Goal: Task Accomplishment & Management: Use online tool/utility

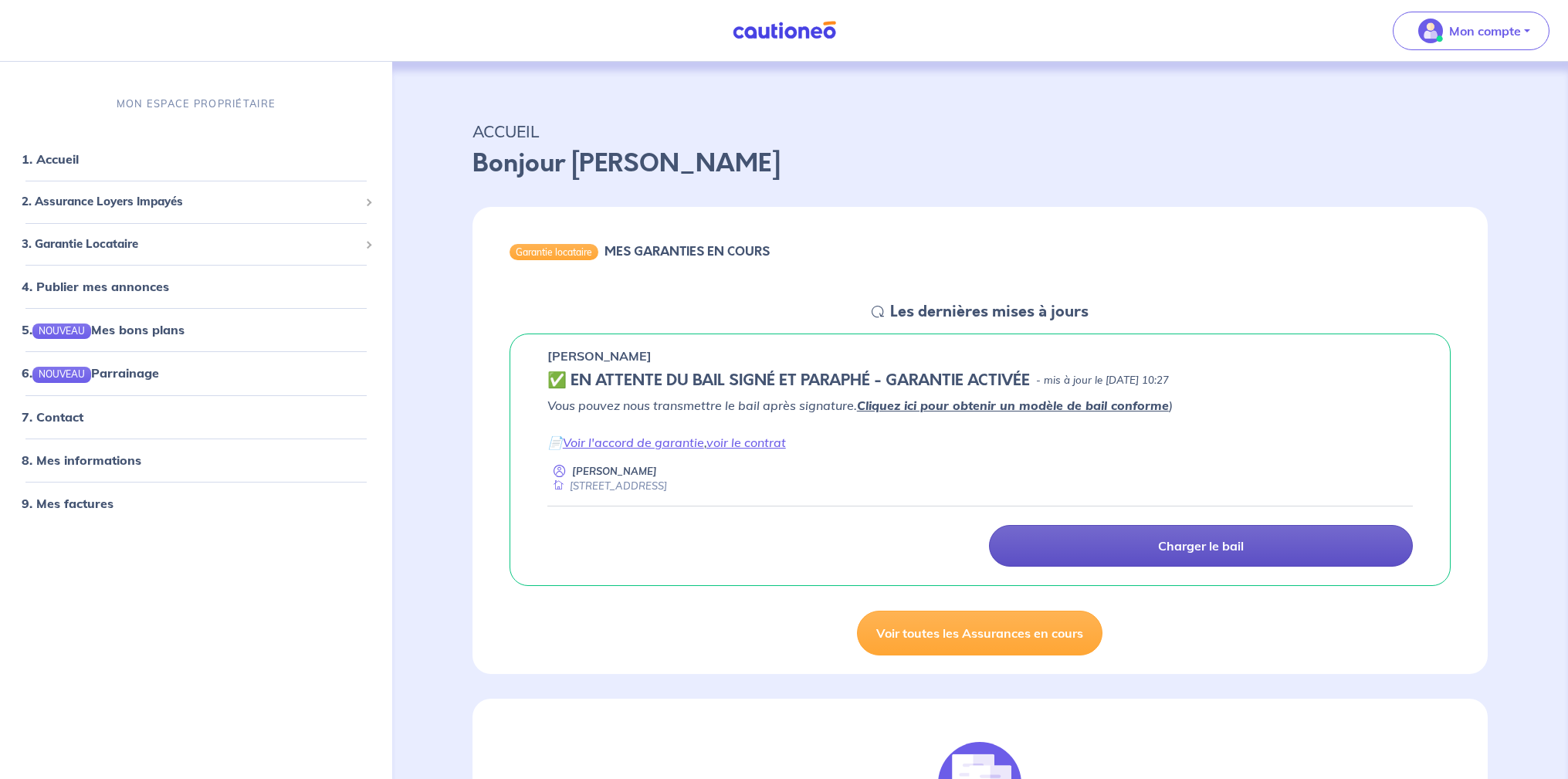
click at [1178, 549] on p "Charger le bail" at bounding box center [1201, 546] width 86 height 16
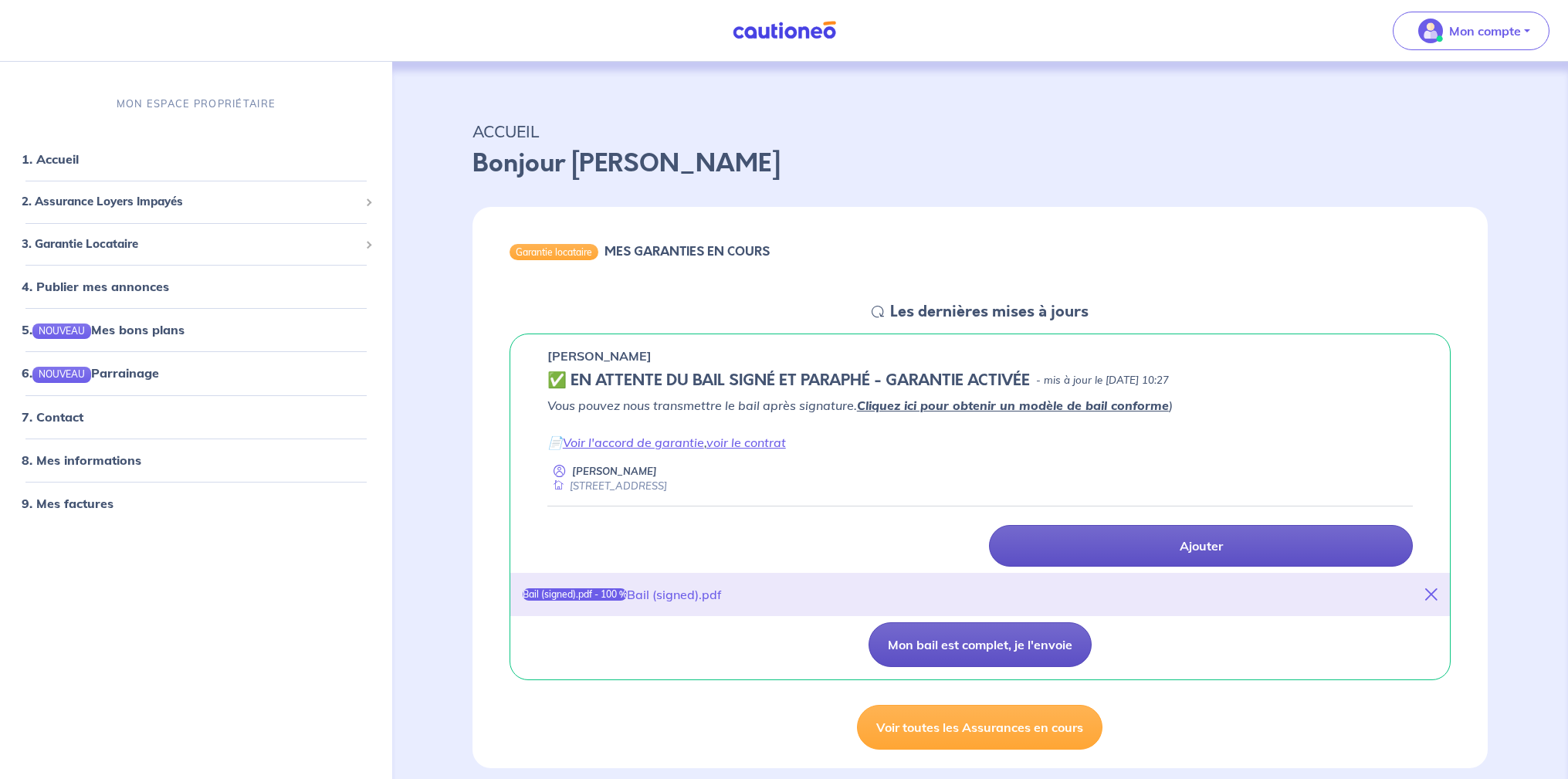
click at [974, 653] on button "Mon bail est complet, je l'envoie" at bounding box center [980, 645] width 223 height 45
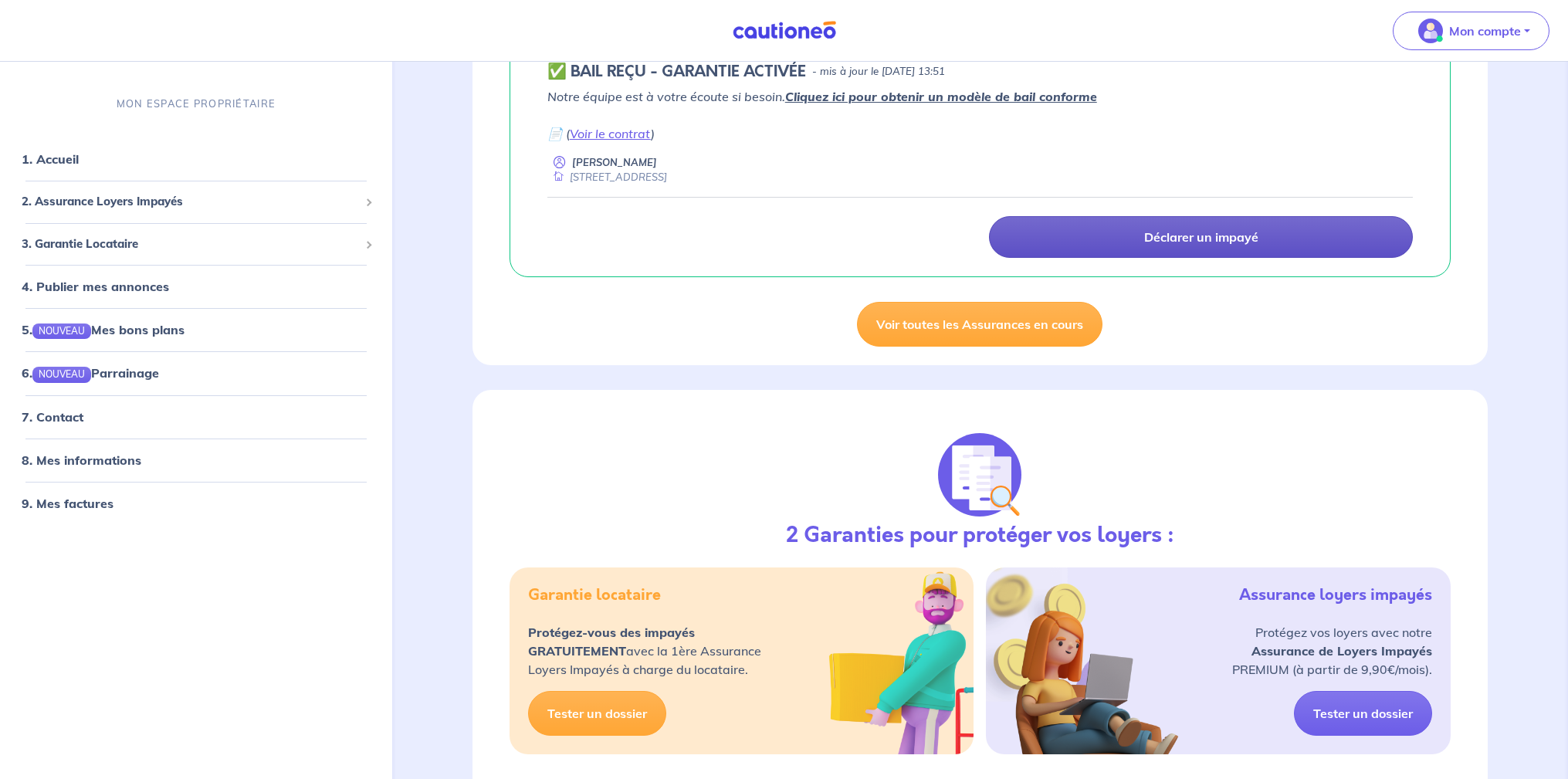
scroll to position [77, 0]
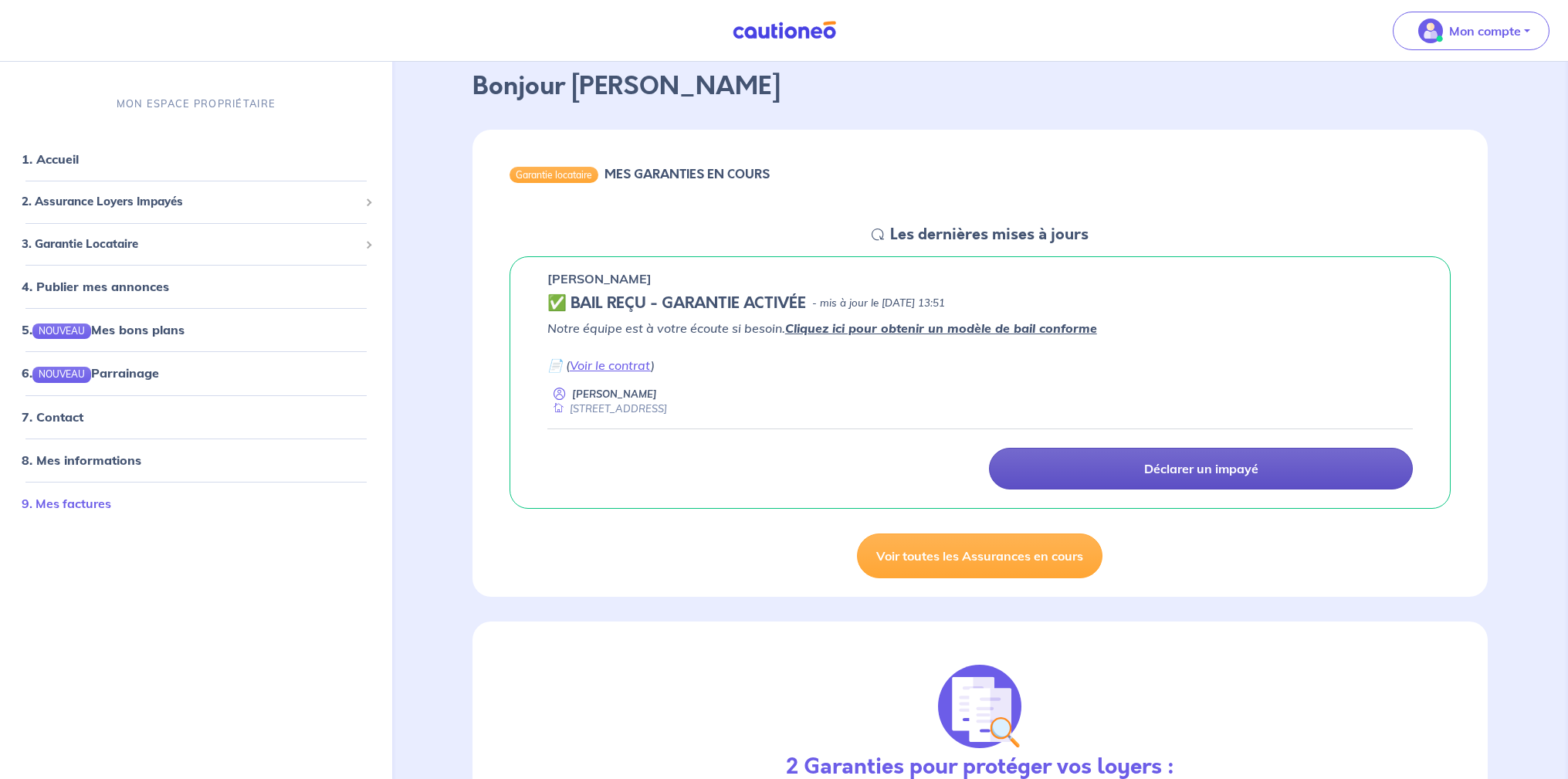
click at [67, 509] on link "9. Mes factures" at bounding box center [67, 503] width 90 height 16
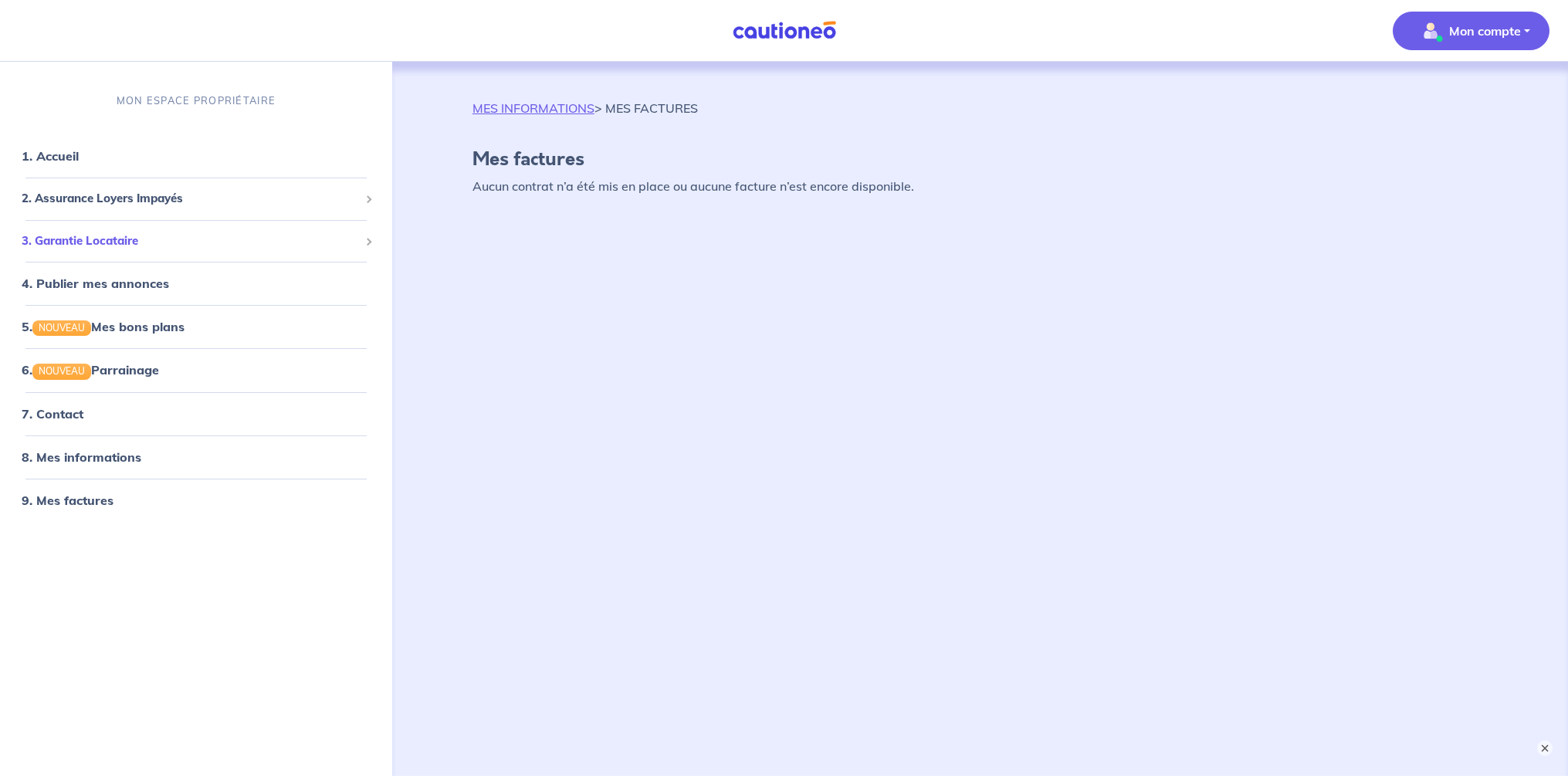
click at [86, 242] on span "3. Garantie Locataire" at bounding box center [190, 241] width 337 height 18
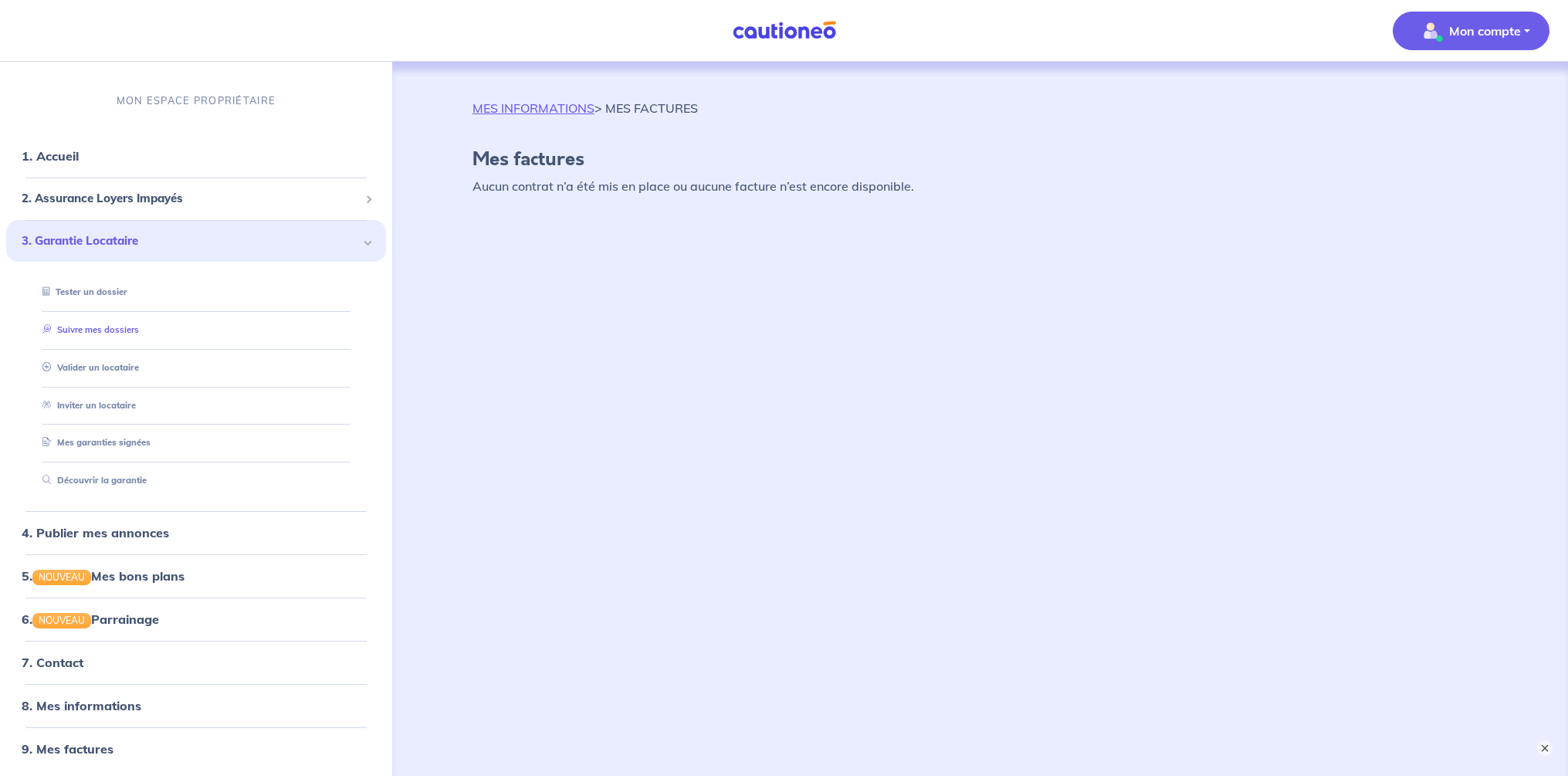
click at [105, 331] on link "Suivre mes dossiers" at bounding box center [87, 330] width 103 height 11
